Goal: Task Accomplishment & Management: Complete application form

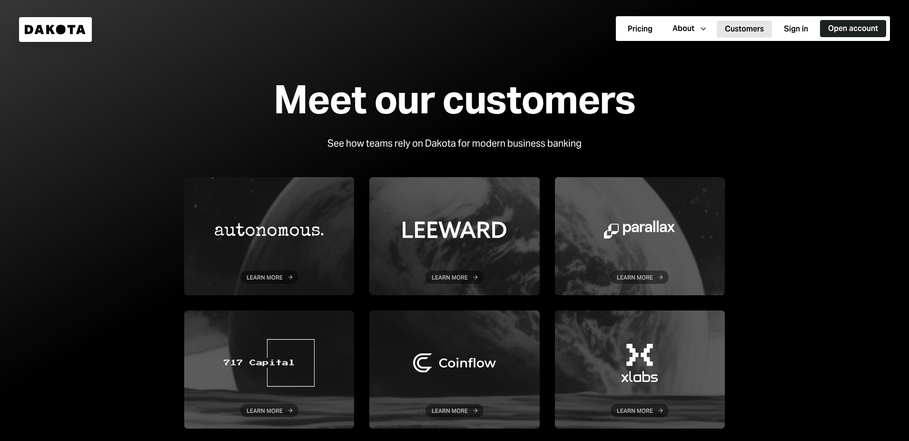
click at [837, 32] on button "Open account" at bounding box center [853, 28] width 66 height 17
